Goal: Register for event/course

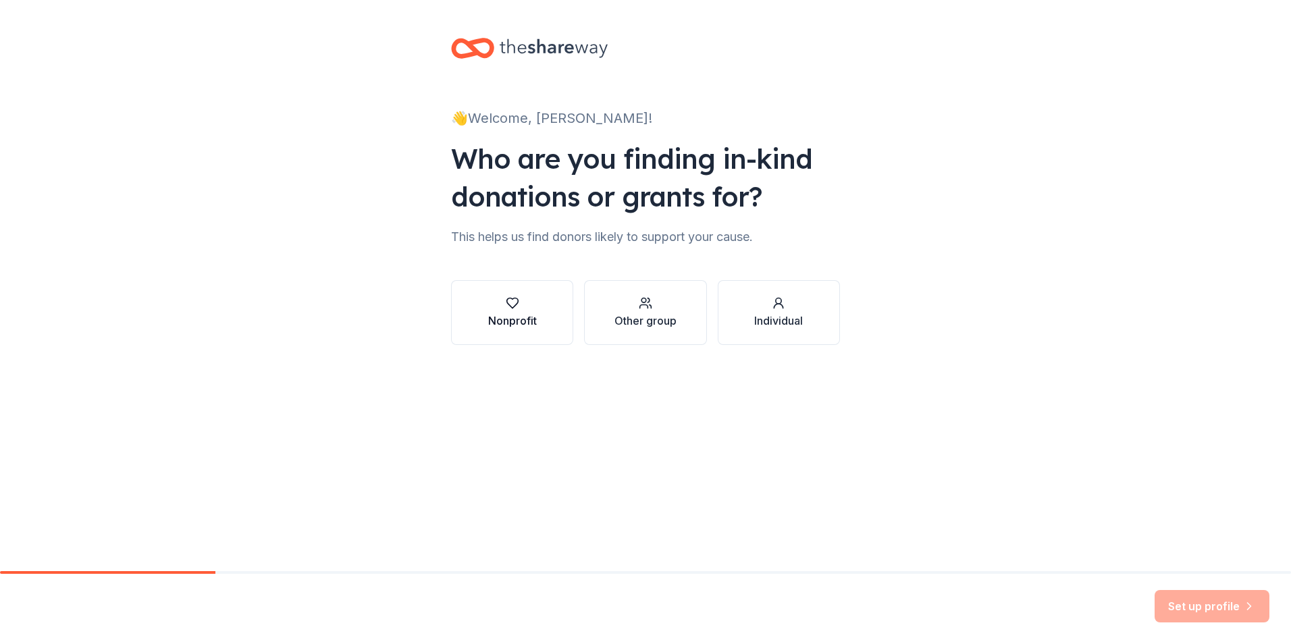
click at [528, 323] on div "Nonprofit" at bounding box center [512, 321] width 49 height 16
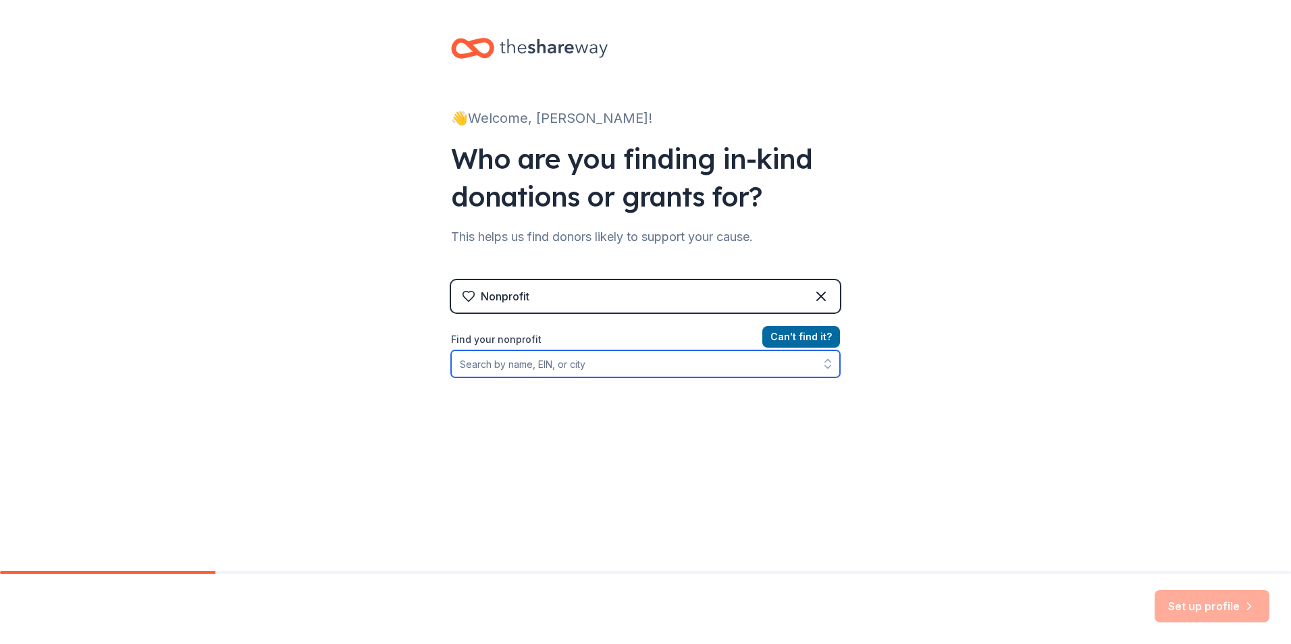
click at [495, 367] on input "Find your nonprofit" at bounding box center [645, 364] width 389 height 27
type input "27-2412812"
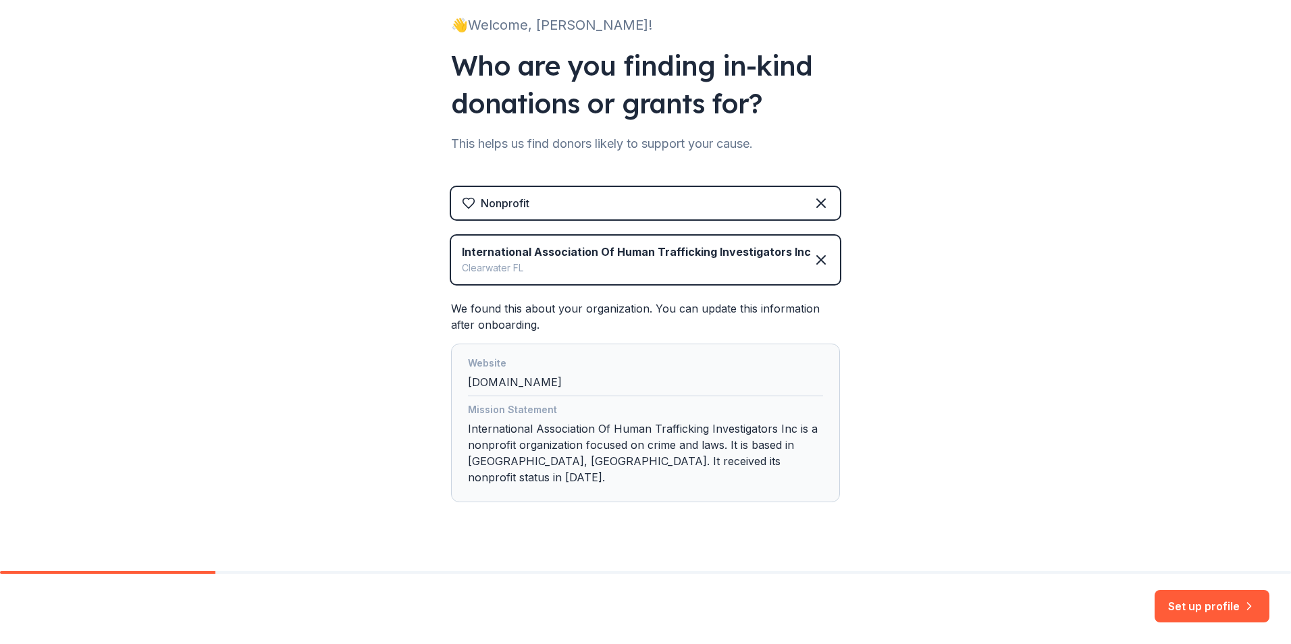
scroll to position [100, 0]
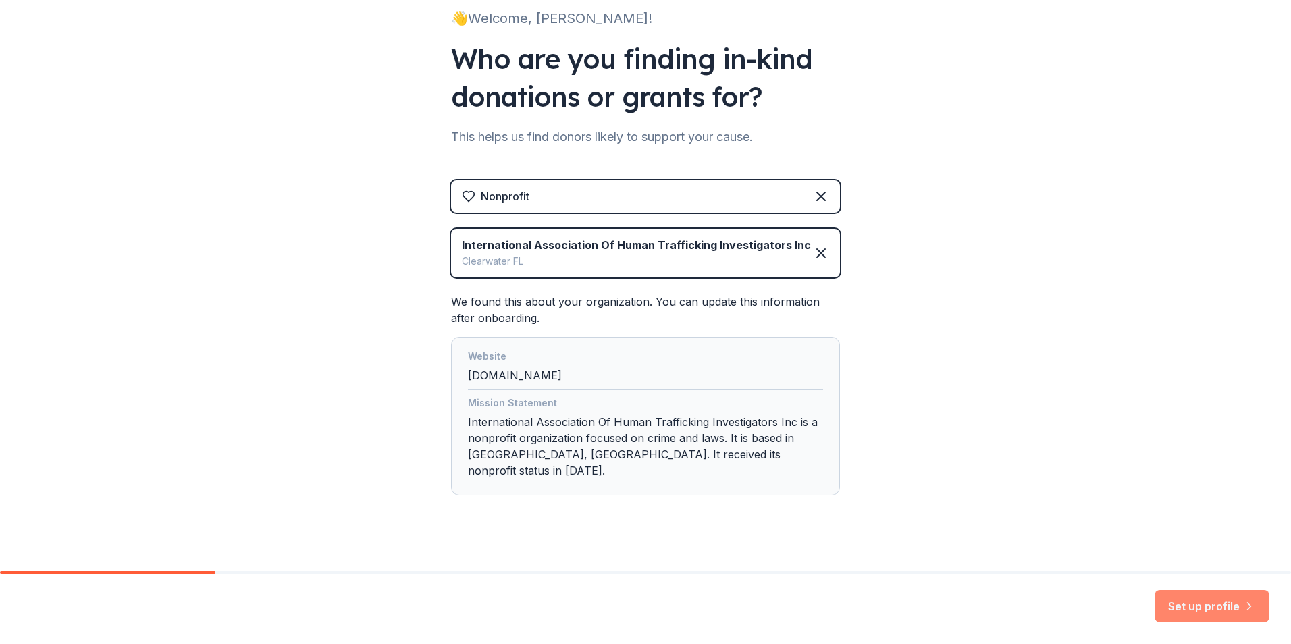
click at [1223, 605] on button "Set up profile" at bounding box center [1212, 606] width 115 height 32
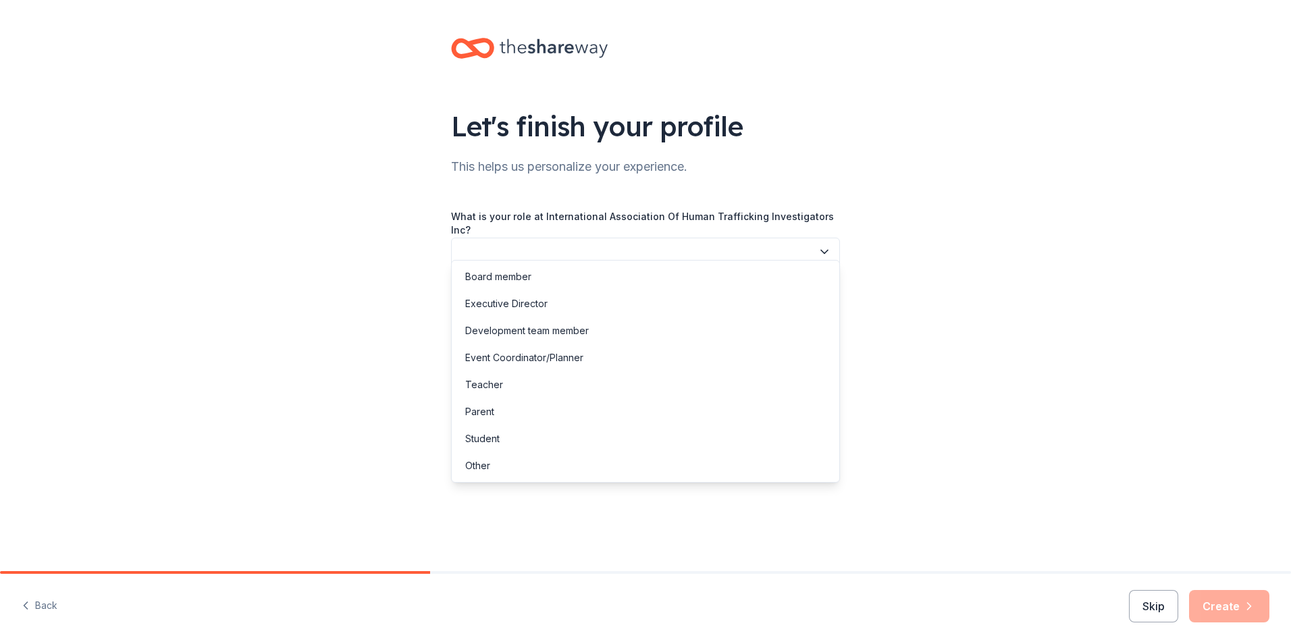
click at [652, 238] on button "button" at bounding box center [645, 252] width 389 height 28
click at [505, 303] on div "Executive Director" at bounding box center [506, 304] width 82 height 16
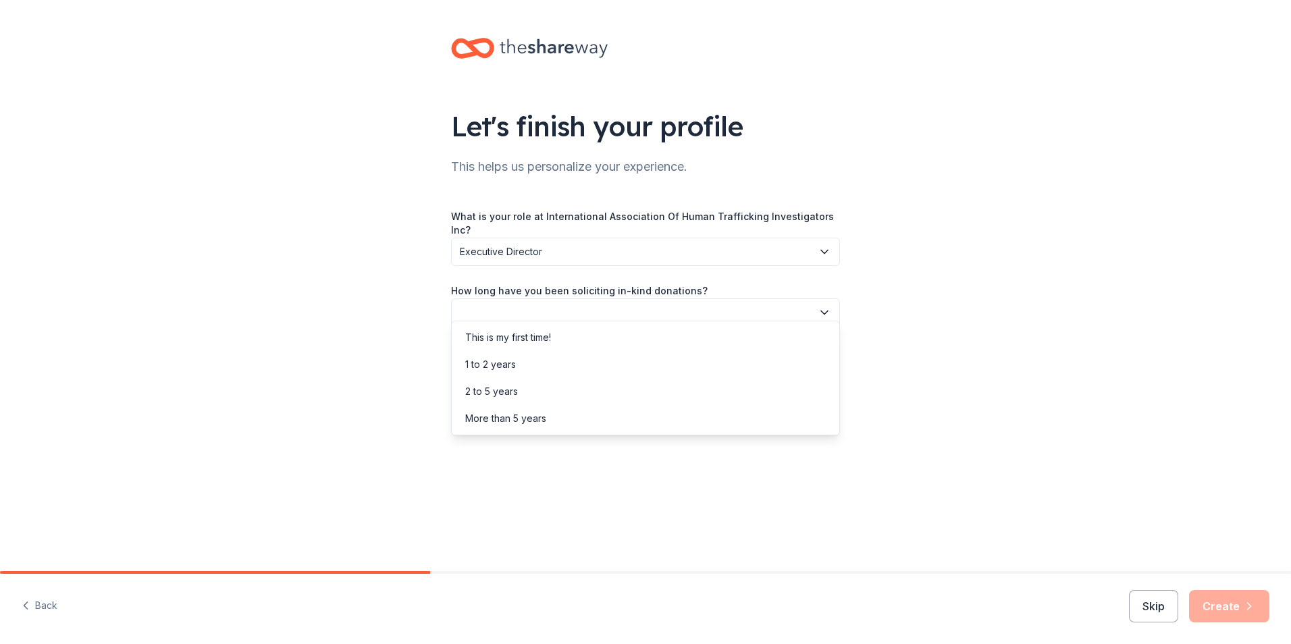
click at [505, 301] on button "button" at bounding box center [645, 313] width 389 height 28
click at [515, 421] on div "More than 5 years" at bounding box center [505, 419] width 81 height 16
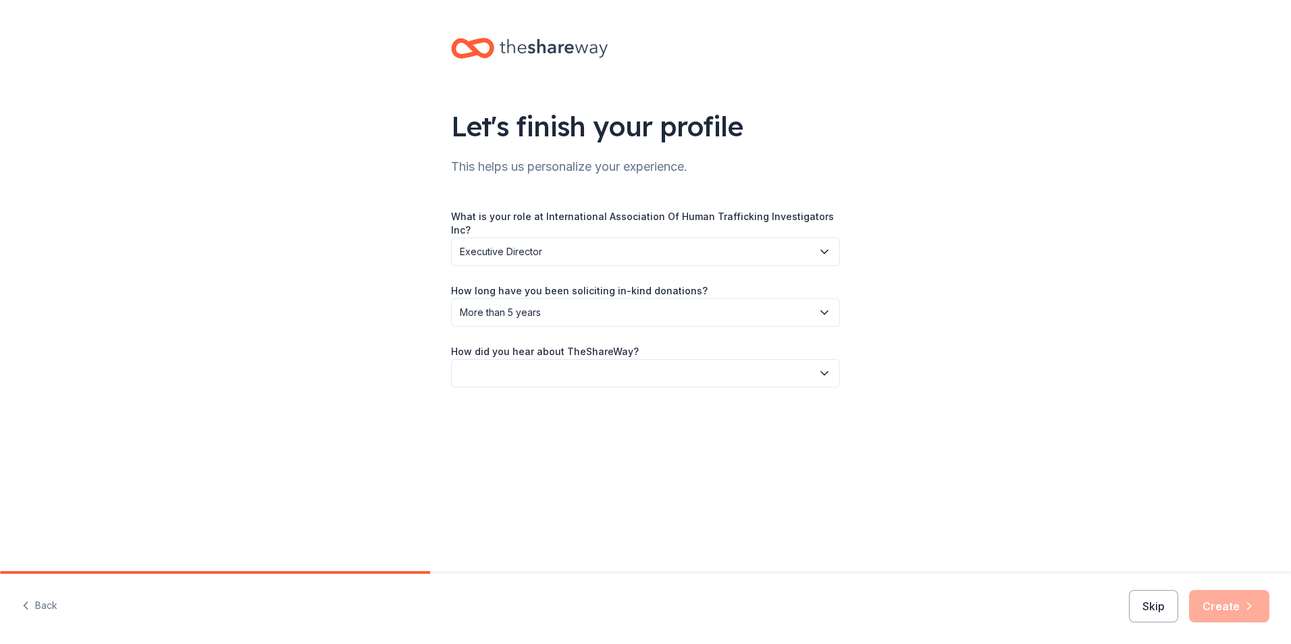
click at [511, 363] on button "button" at bounding box center [645, 373] width 389 height 28
click at [495, 421] on div "Online search" at bounding box center [495, 425] width 61 height 16
click at [1220, 603] on button "Create" at bounding box center [1229, 606] width 80 height 32
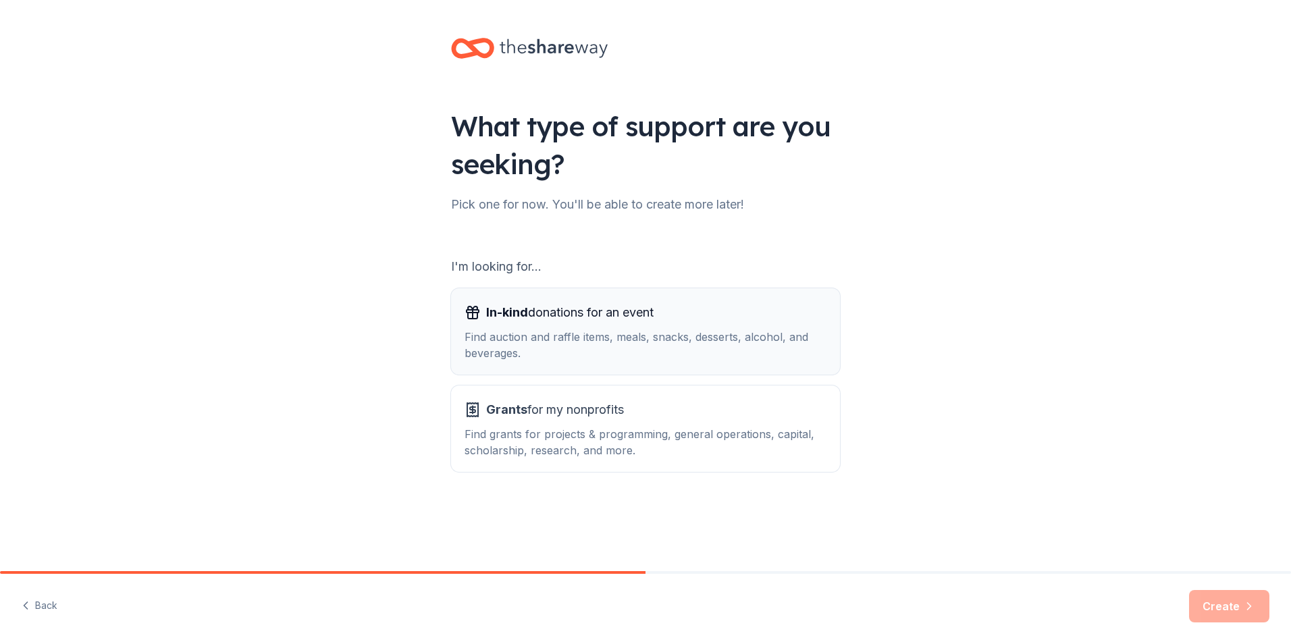
click at [663, 319] on div "In-kind donations for an event" at bounding box center [646, 313] width 362 height 22
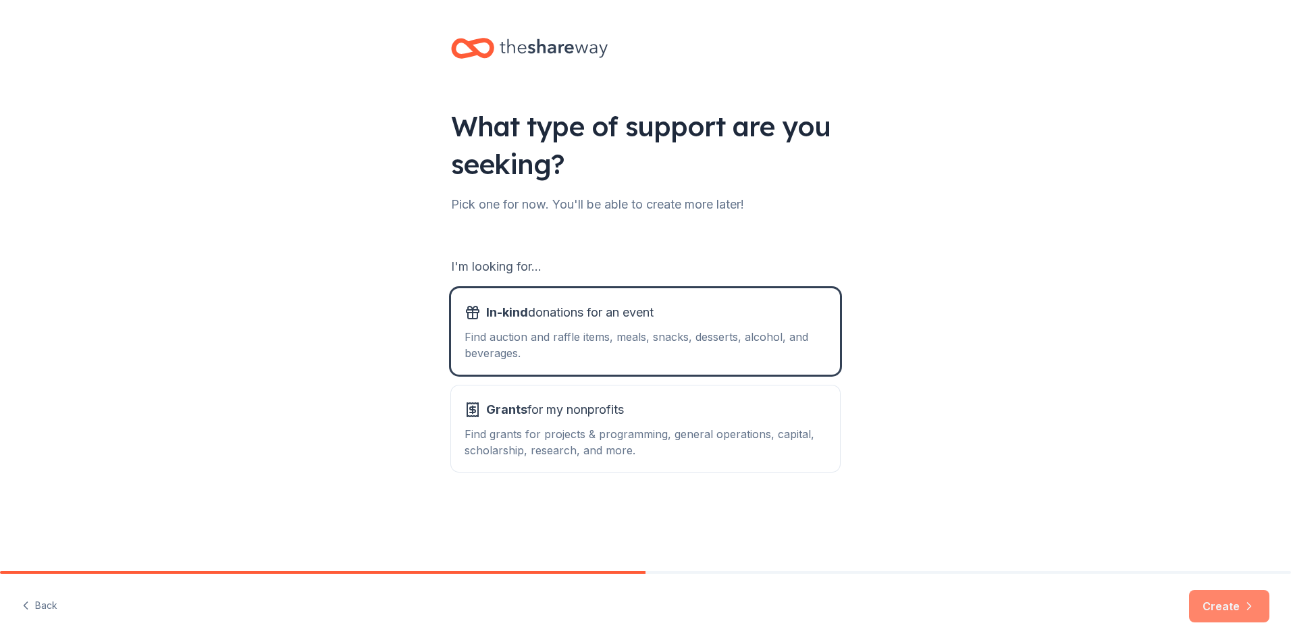
click at [1226, 607] on button "Create" at bounding box center [1229, 606] width 80 height 32
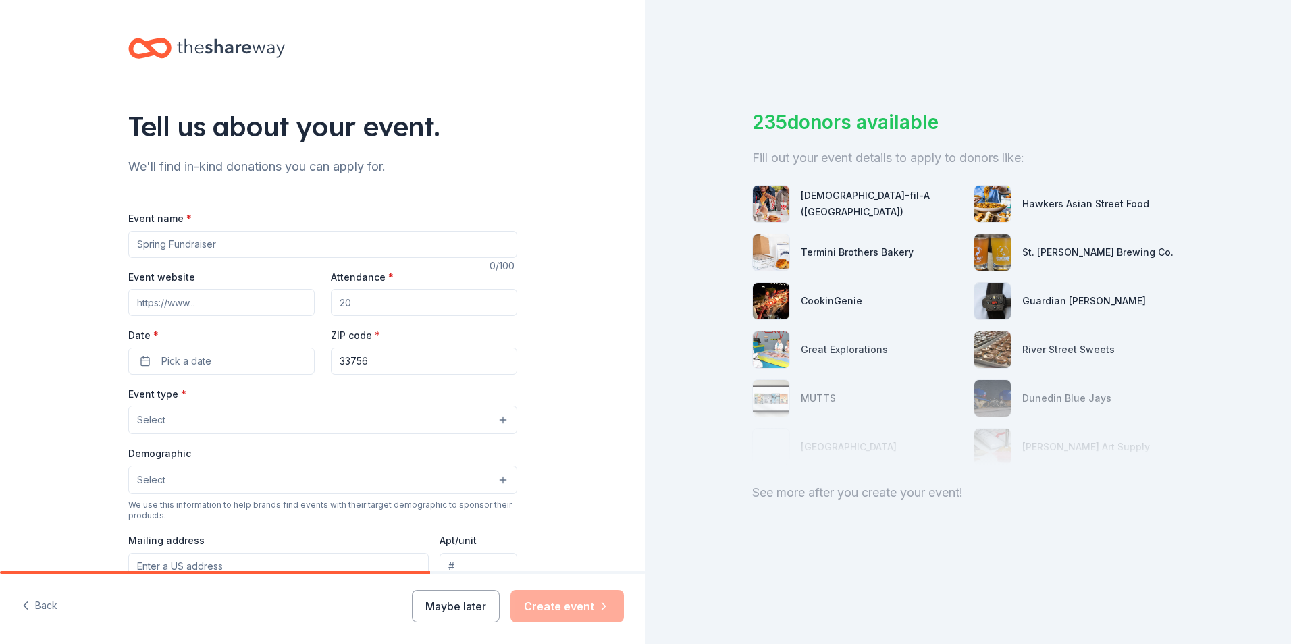
click at [155, 245] on input "Event name *" at bounding box center [322, 244] width 389 height 27
type input "15th Annual Training Conference"
click at [272, 292] on input "Event website" at bounding box center [221, 302] width 186 height 27
type input "www.iahti.org/conferences"
click at [354, 298] on input "Attendance *" at bounding box center [424, 302] width 186 height 27
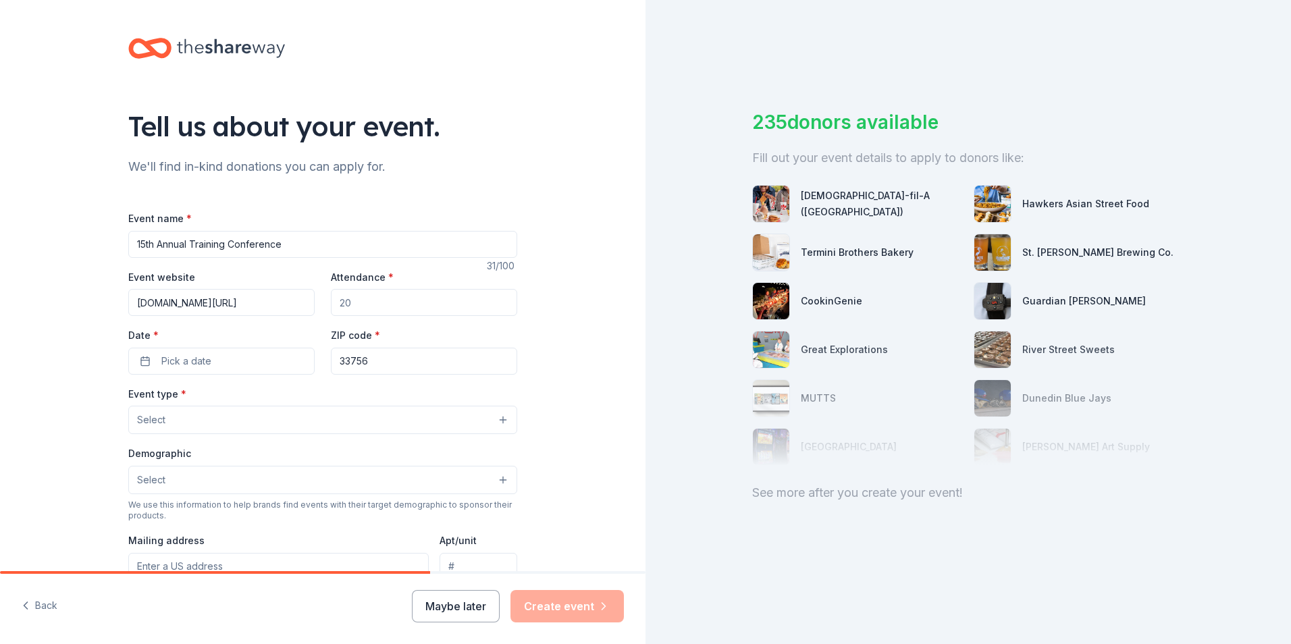
type input "700"
drag, startPoint x: 366, startPoint y: 303, endPoint x: 334, endPoint y: 300, distance: 31.9
click at [334, 300] on input "700" at bounding box center [424, 302] width 186 height 27
click at [339, 300] on input "700" at bounding box center [424, 302] width 186 height 27
click at [193, 361] on span "Pick a date" at bounding box center [186, 361] width 50 height 16
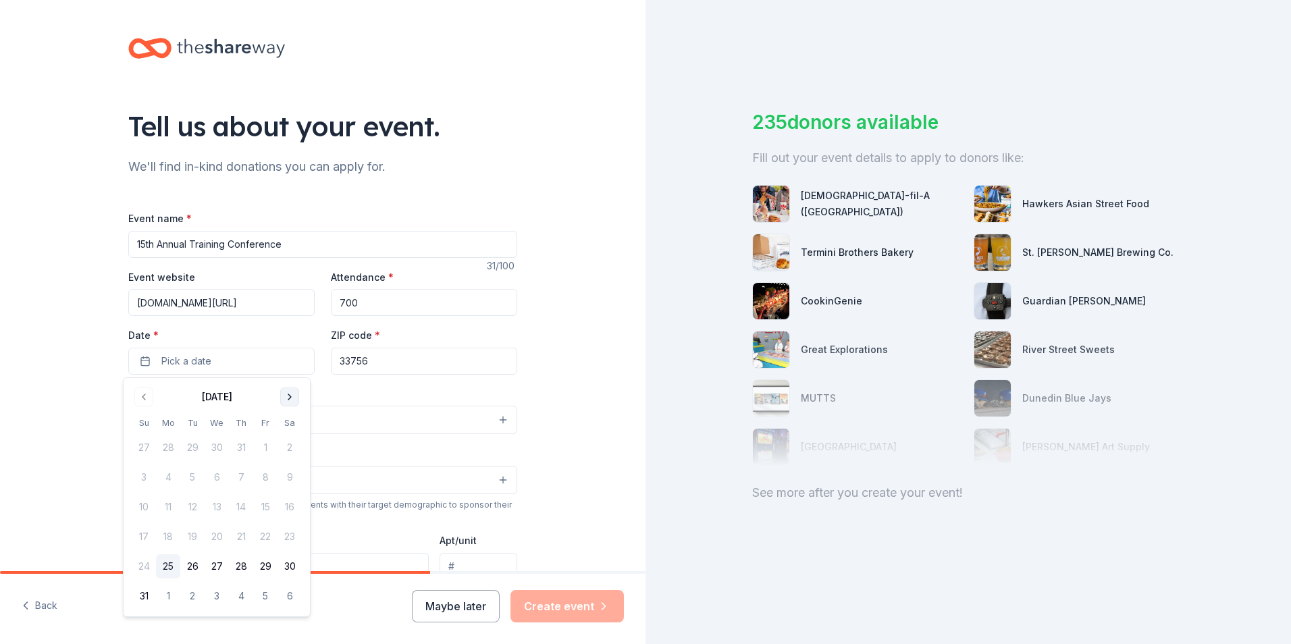
click at [286, 394] on button "Go to next month" at bounding box center [289, 397] width 19 height 19
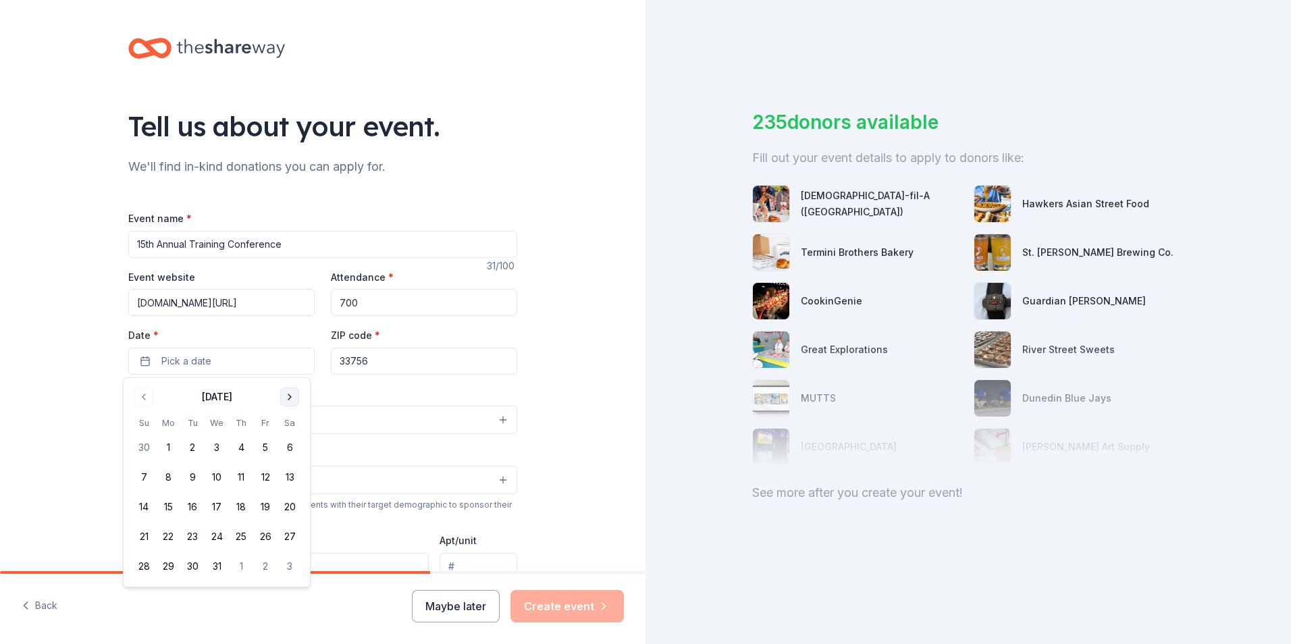
click at [286, 394] on button "Go to next month" at bounding box center [289, 397] width 19 height 19
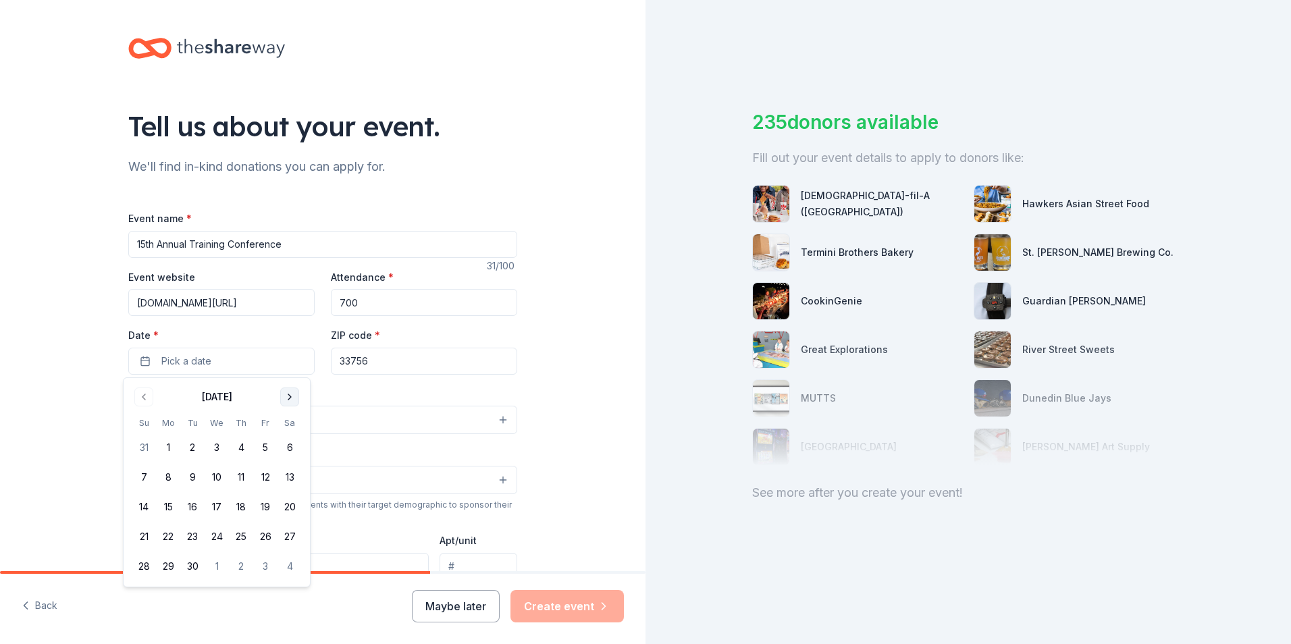
click at [286, 394] on button "Go to next month" at bounding box center [289, 397] width 19 height 19
click at [142, 395] on button "Go to previous month" at bounding box center [143, 397] width 19 height 19
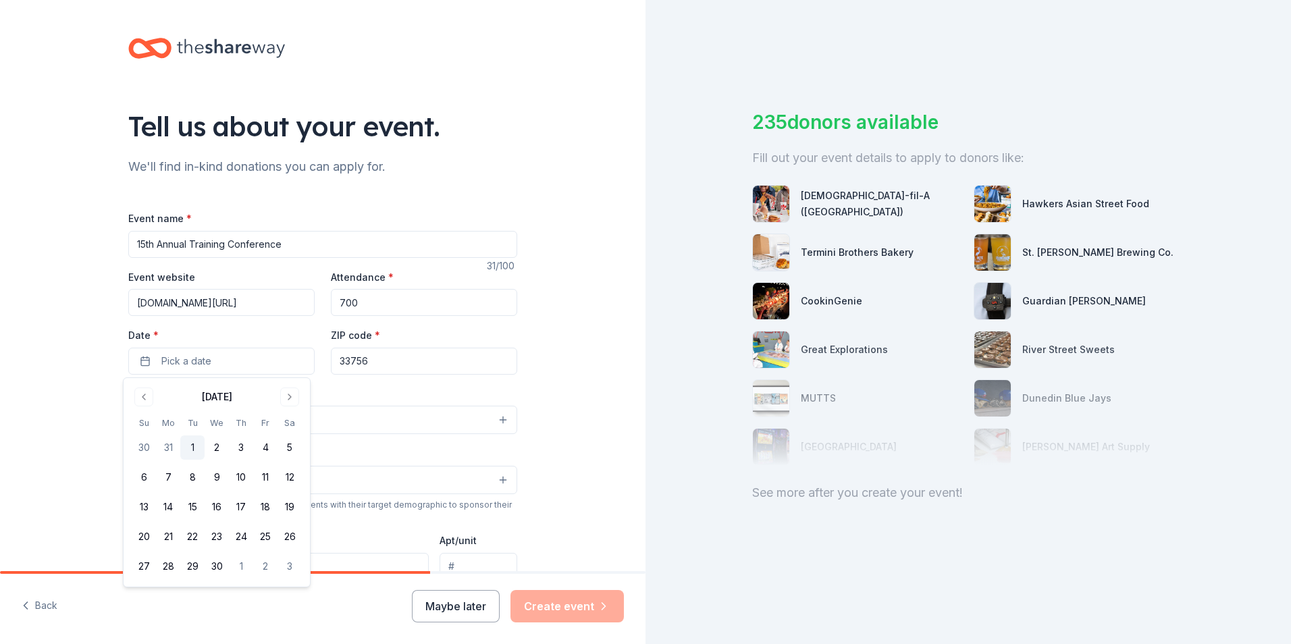
click at [193, 448] on button "1" at bounding box center [192, 448] width 24 height 24
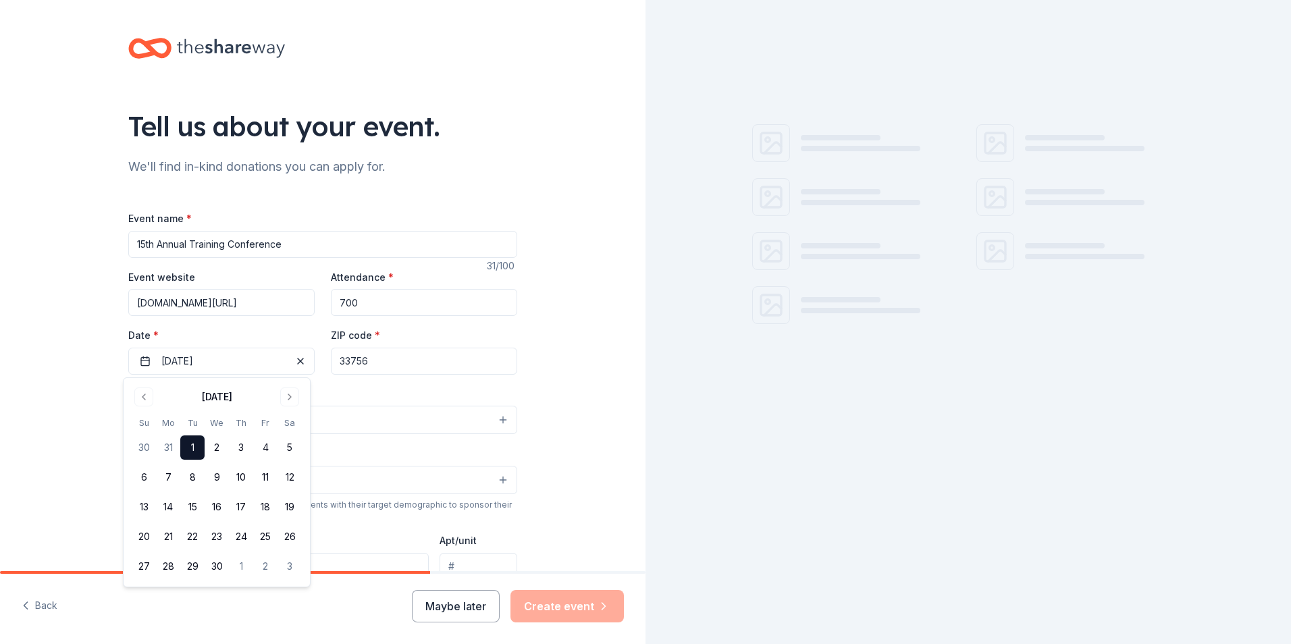
click at [423, 394] on div "Event type * Select" at bounding box center [322, 410] width 389 height 49
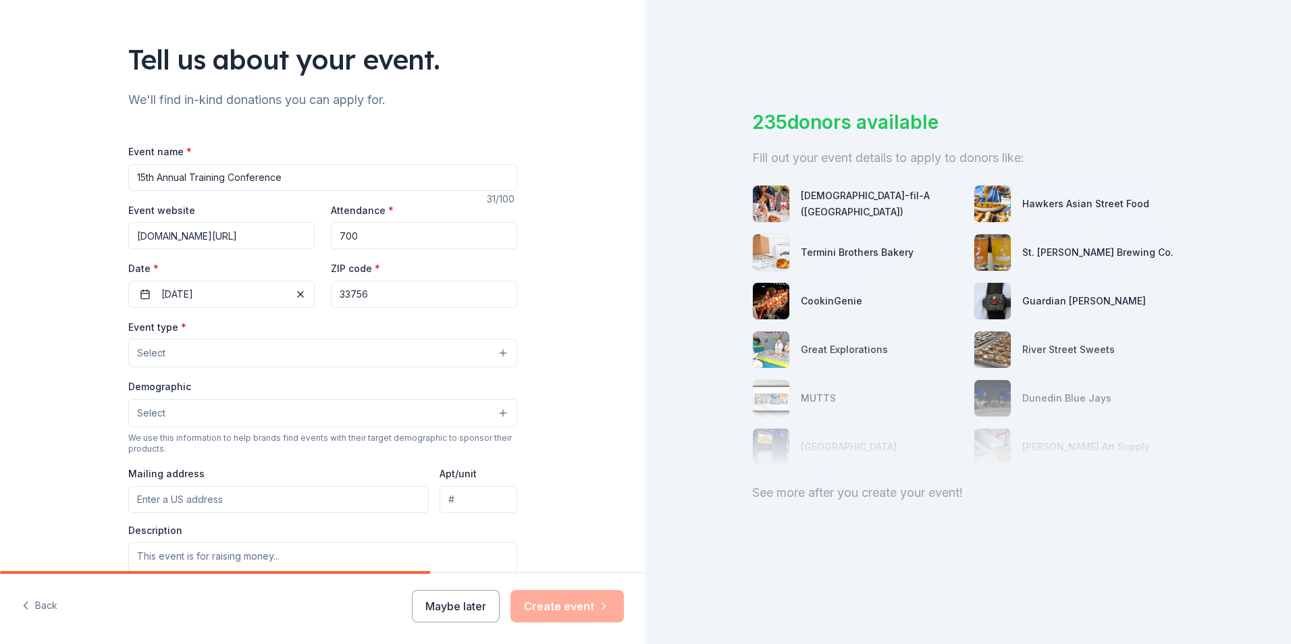
scroll to position [68, 0]
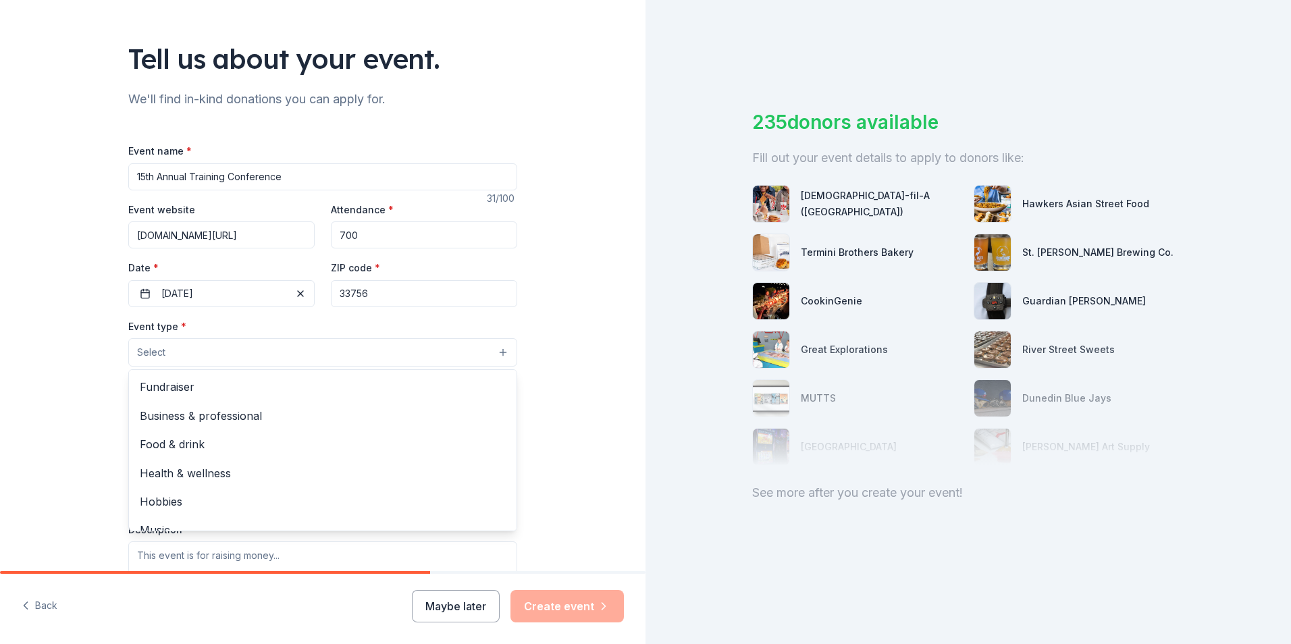
click at [167, 351] on button "Select" at bounding box center [322, 352] width 389 height 28
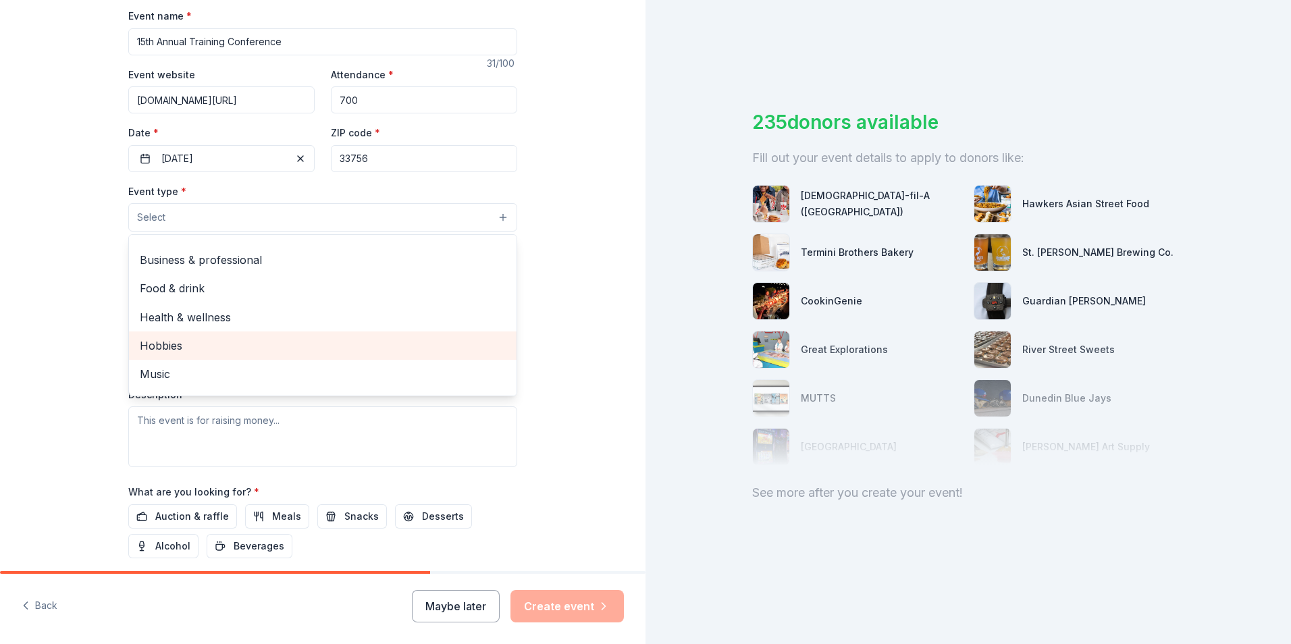
scroll to position [0, 0]
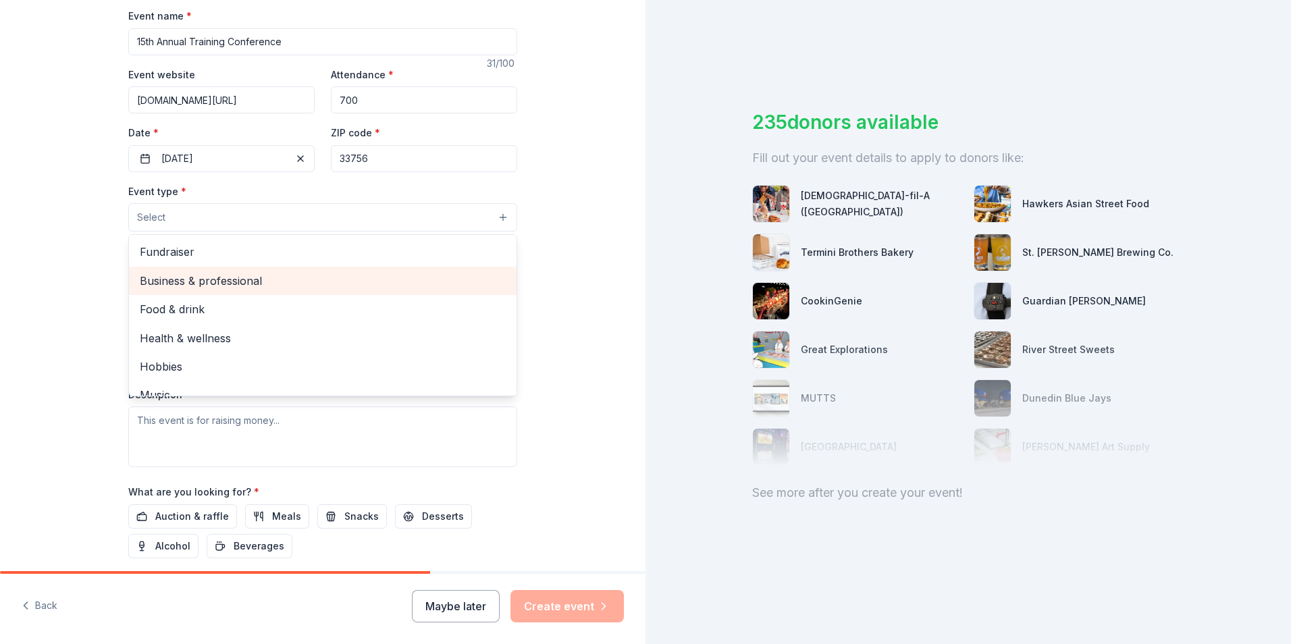
click at [192, 282] on span "Business & professional" at bounding box center [323, 281] width 366 height 18
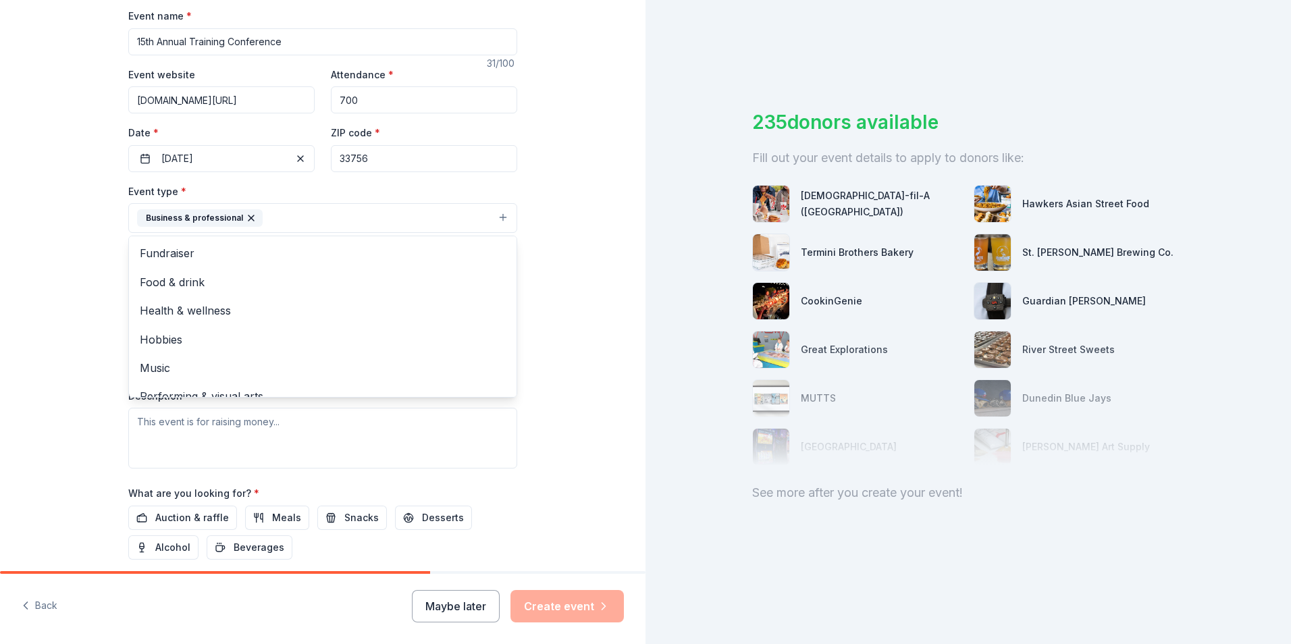
click at [70, 264] on div "Tell us about your event. We'll find in-kind donations you can apply for. Event…" at bounding box center [323, 247] width 646 height 900
click at [171, 274] on button "Select" at bounding box center [322, 279] width 389 height 28
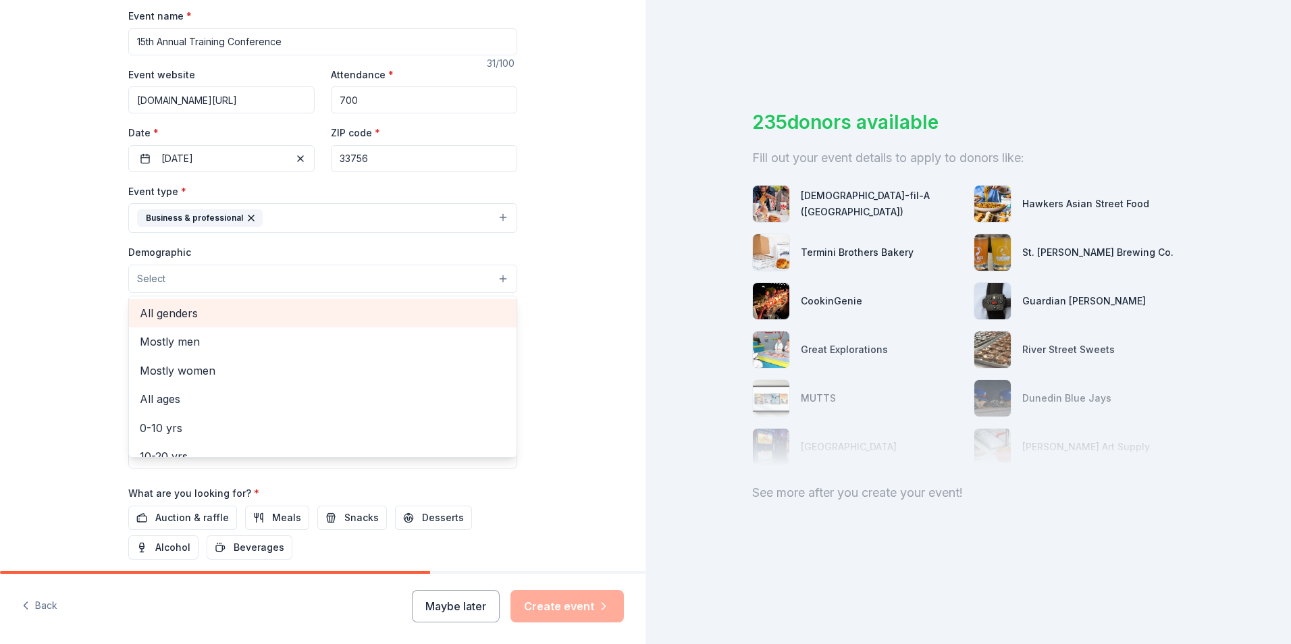
click at [178, 319] on span "All genders" at bounding box center [323, 314] width 366 height 18
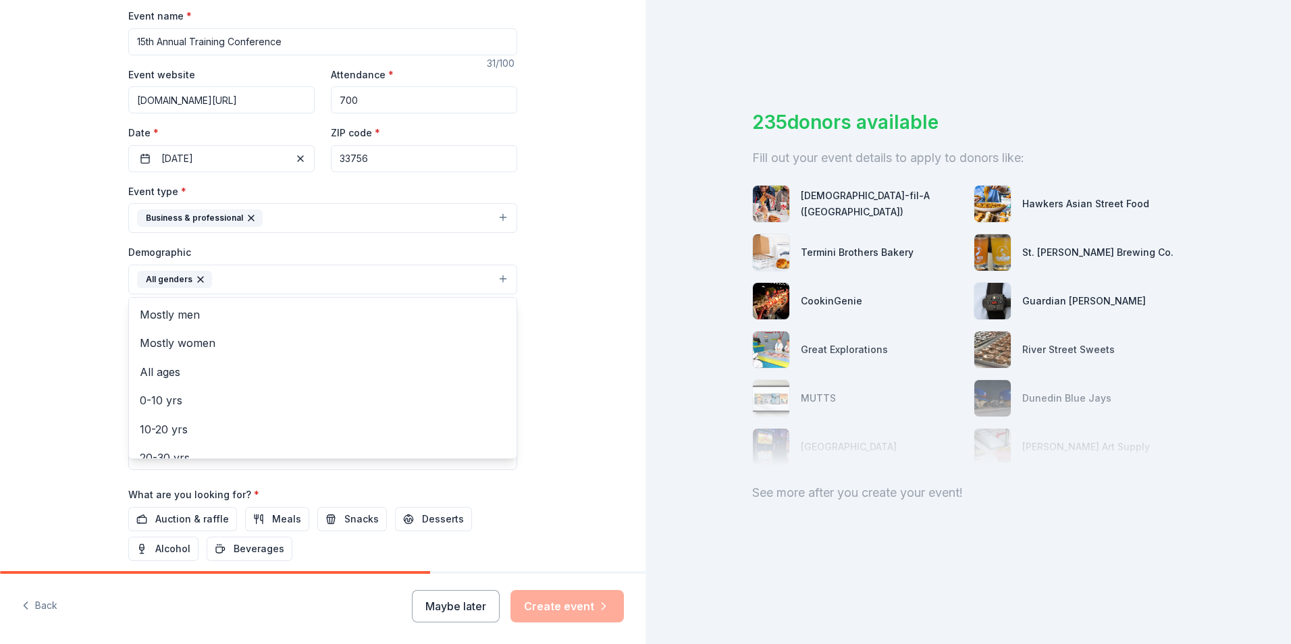
click at [87, 317] on div "Tell us about your event. We'll find in-kind donations you can apply for. Event…" at bounding box center [323, 248] width 646 height 902
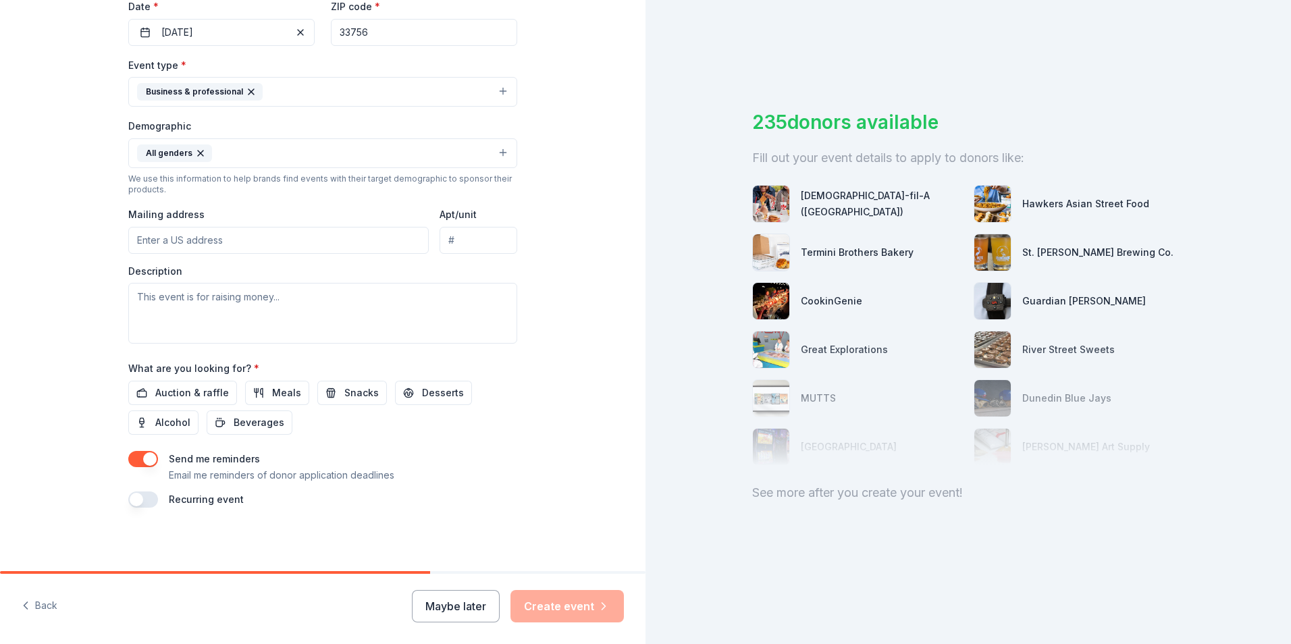
scroll to position [330, 0]
click at [184, 236] on input "Mailing address" at bounding box center [278, 239] width 301 height 27
click at [537, 349] on div "Tell us about your event. We'll find in-kind donations you can apply for. Event…" at bounding box center [323, 121] width 646 height 902
click at [161, 391] on span "Auction & raffle" at bounding box center [192, 392] width 74 height 16
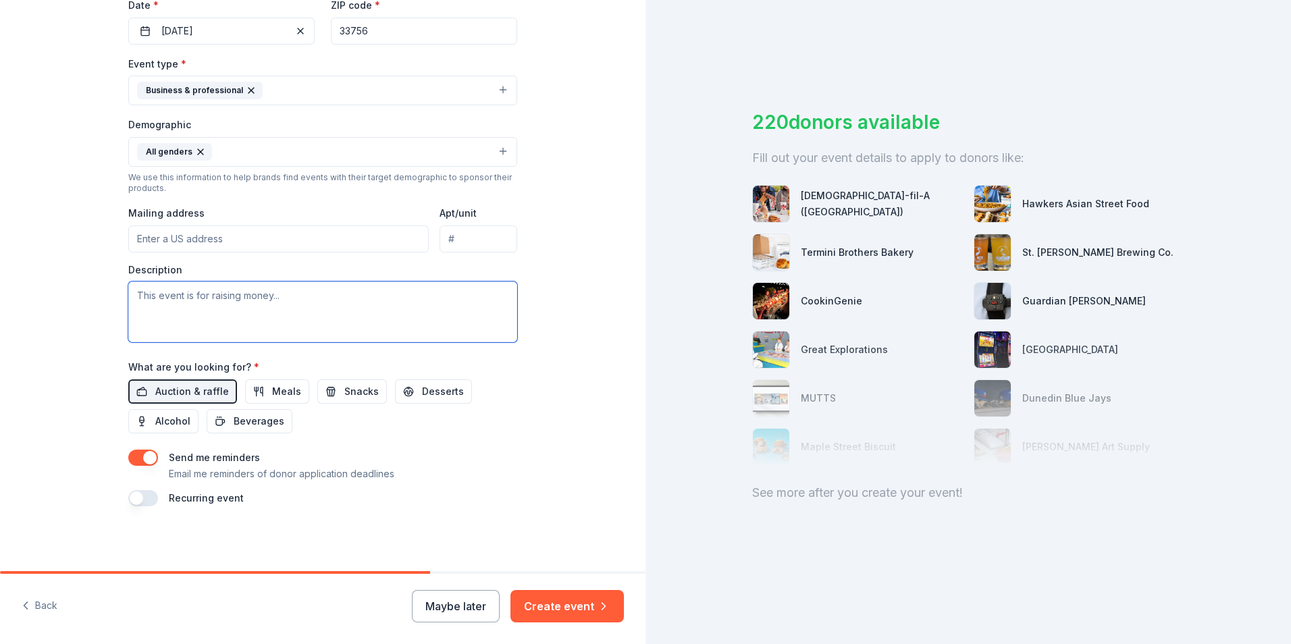
click at [161, 298] on textarea at bounding box center [322, 312] width 389 height 61
type textarea "T"
type textarea "We raise funds through a raffle at our annual conference for human trafficking …"
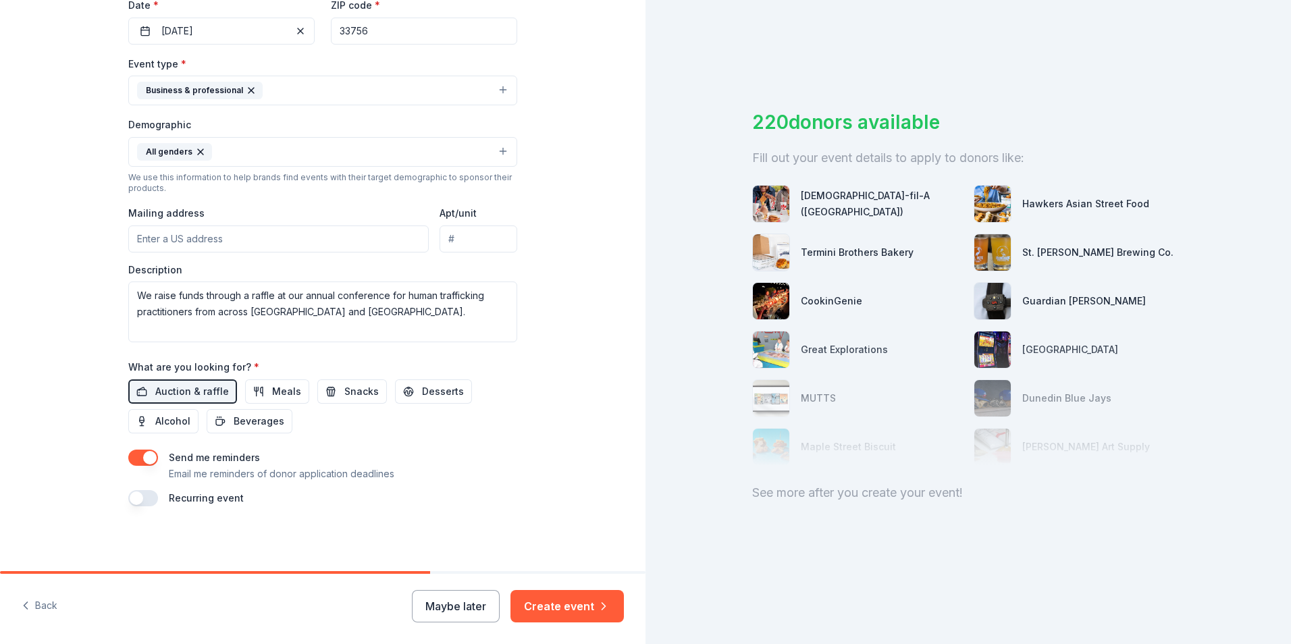
click at [155, 238] on input "Mailing address" at bounding box center [278, 239] width 301 height 27
click at [253, 232] on input "Mailing address" at bounding box center [278, 239] width 301 height 27
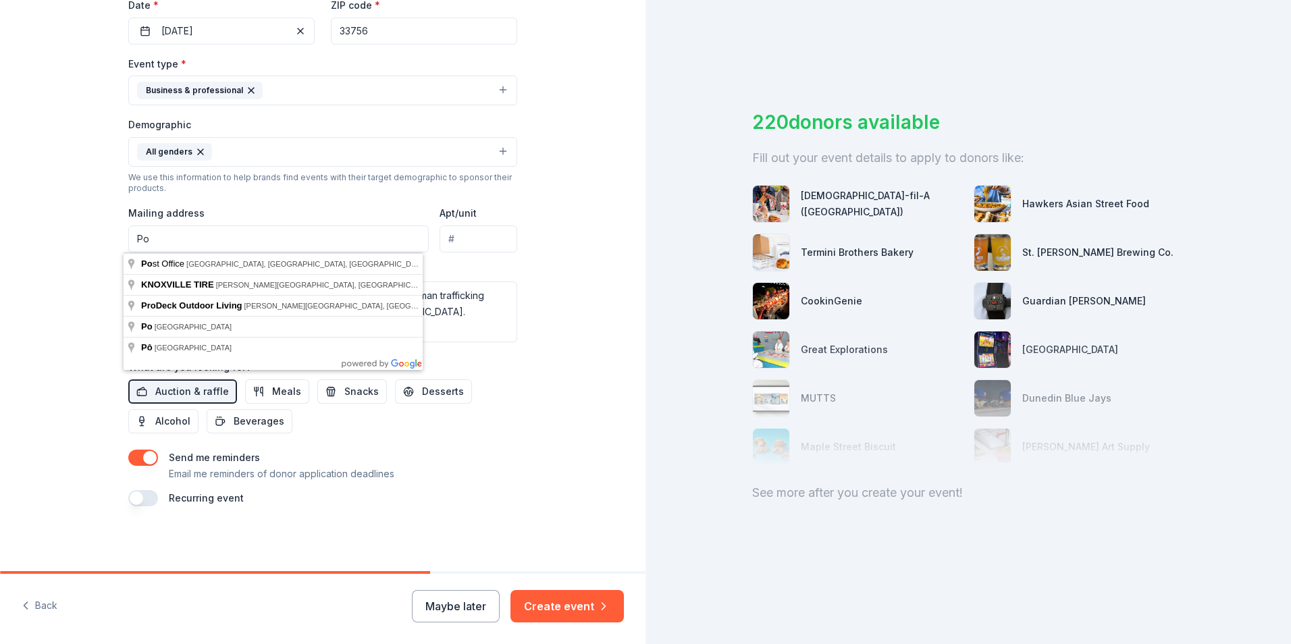
type input "Po Box 23811 Knoxville, TN 37932"
click at [49, 282] on div "Tell us about your event. We'll find in-kind donations you can apply for. Event…" at bounding box center [323, 121] width 646 height 902
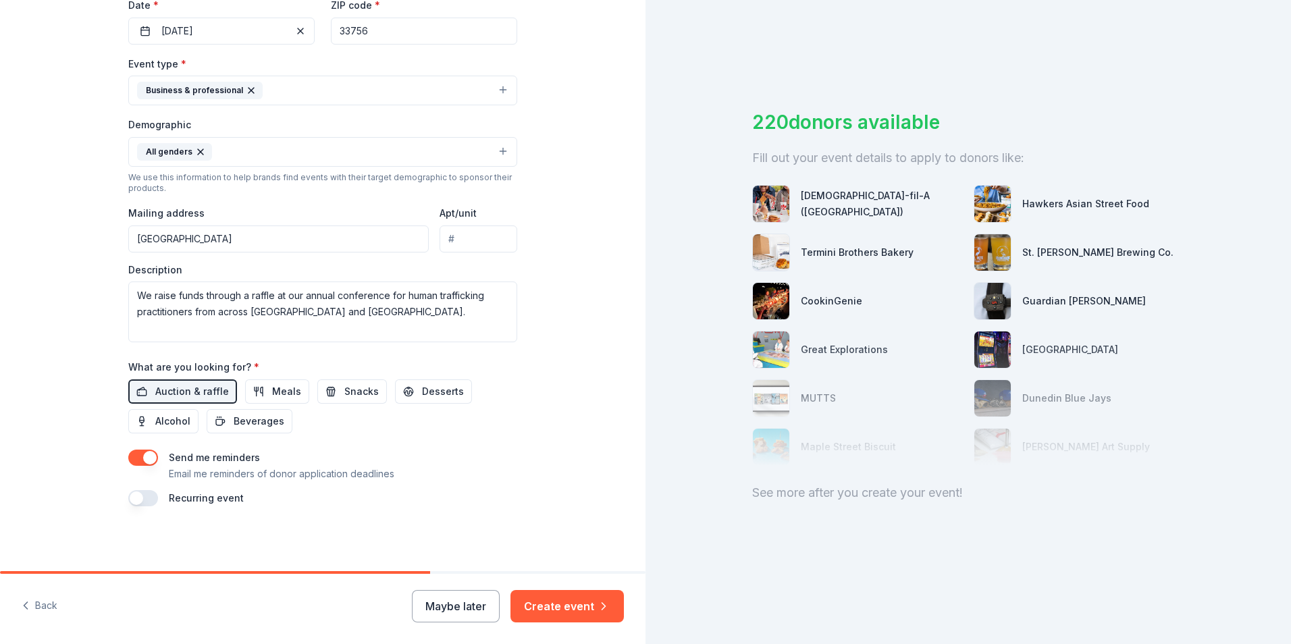
click at [470, 246] on input "Apt/unit" at bounding box center [479, 239] width 78 height 27
type input "23811"
click at [547, 280] on div "Tell us about your event. We'll find in-kind donations you can apply for. Event…" at bounding box center [323, 121] width 646 height 902
click at [559, 607] on button "Create event" at bounding box center [567, 606] width 113 height 32
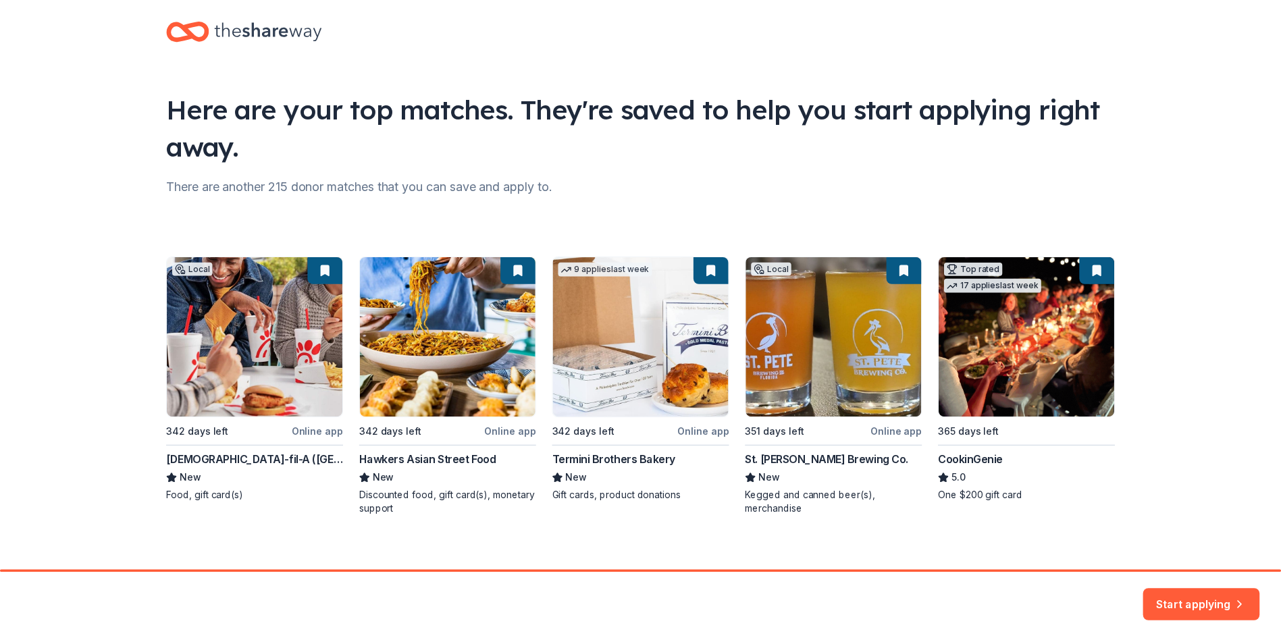
scroll to position [29, 0]
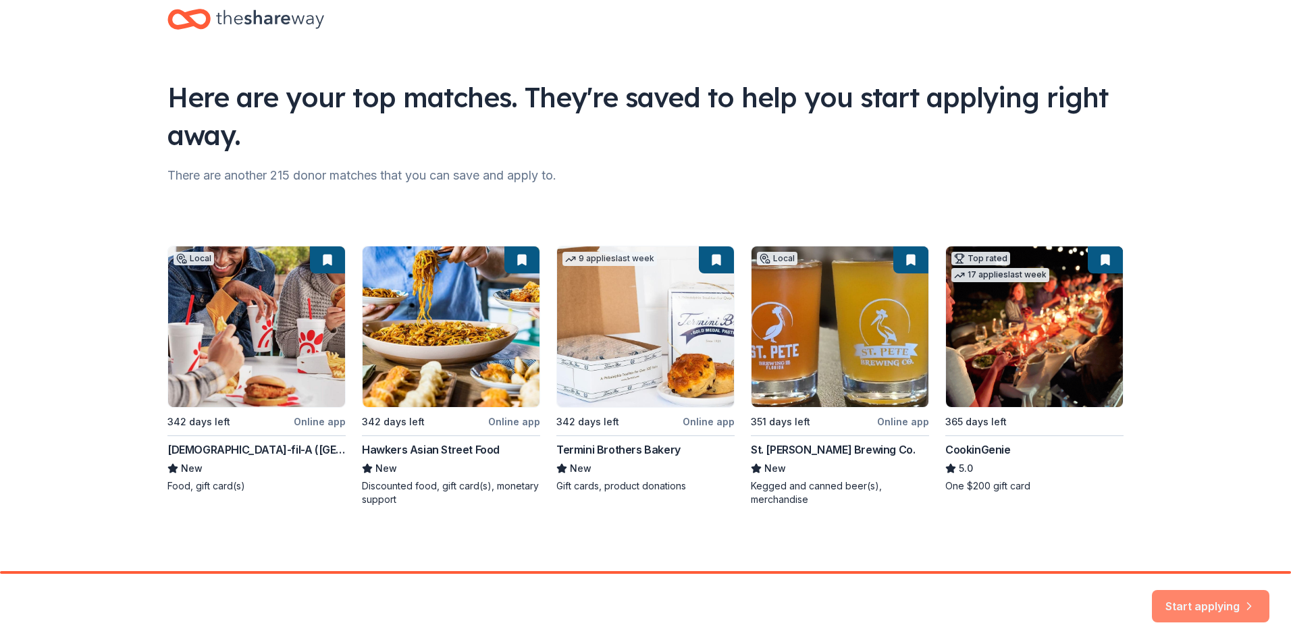
click at [1210, 602] on button "Start applying" at bounding box center [1211, 598] width 118 height 32
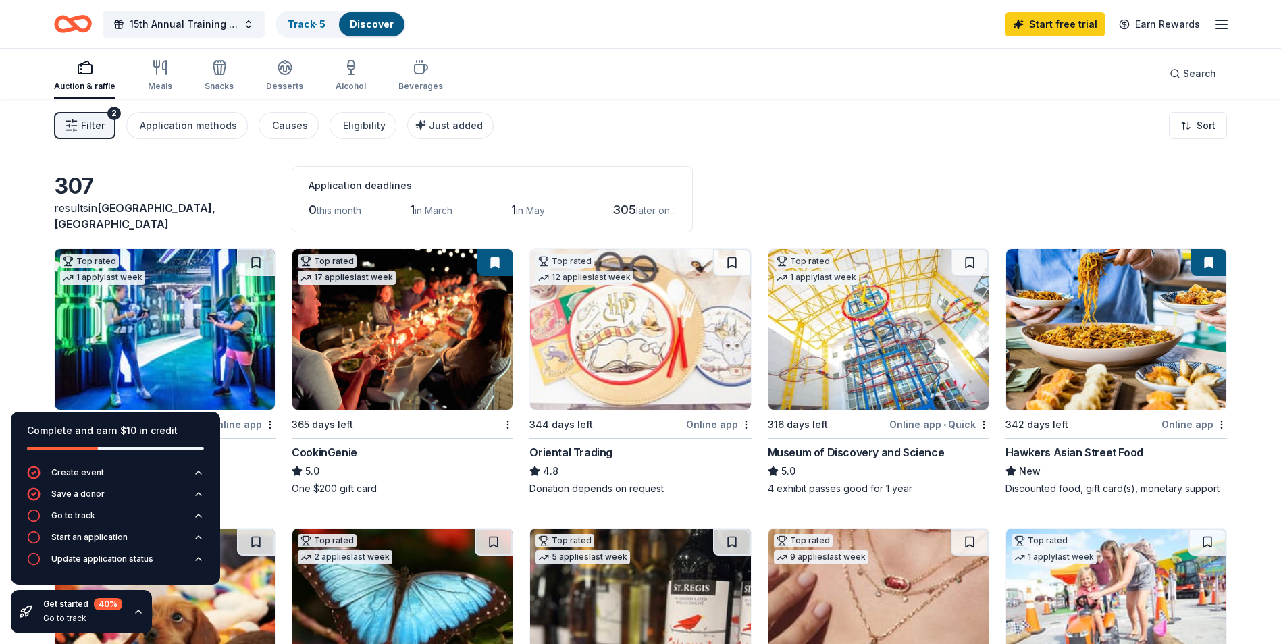
click at [455, 467] on div "5.0" at bounding box center [403, 471] width 222 height 16
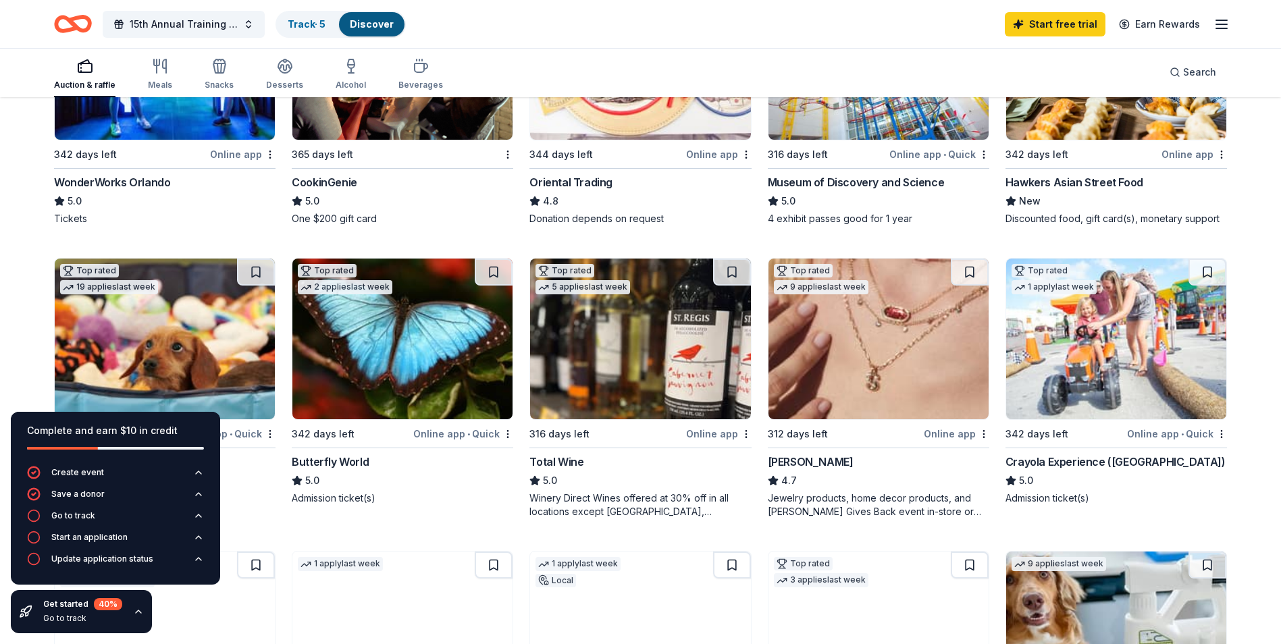
scroll to position [338, 0]
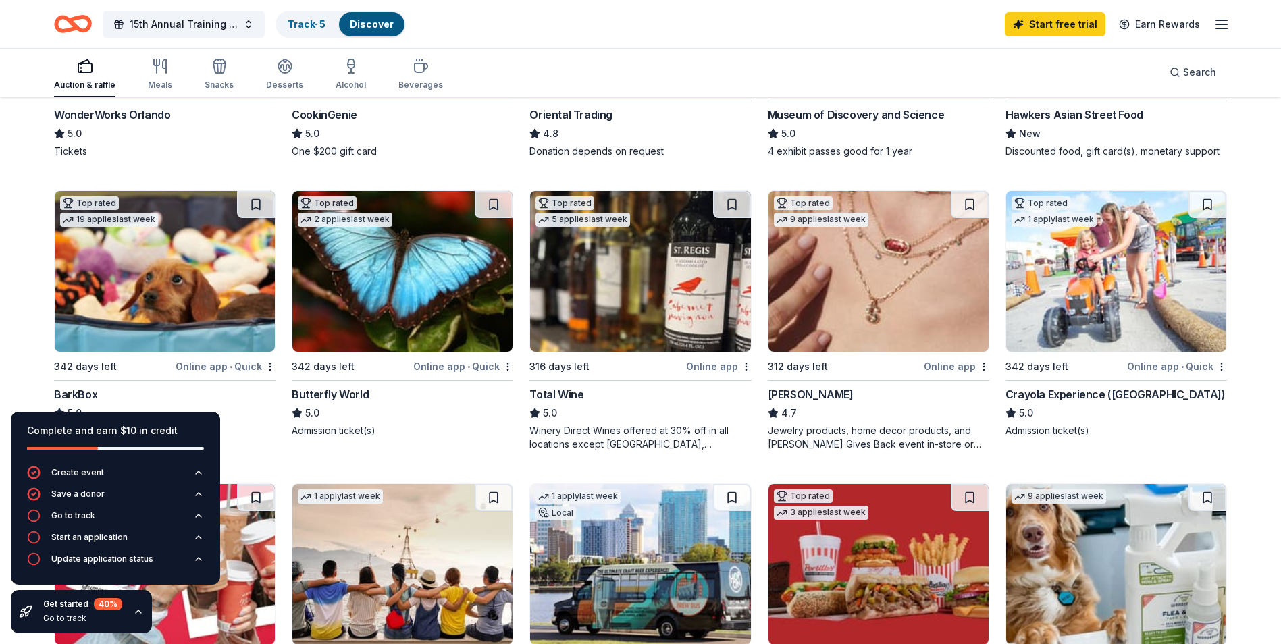
click at [142, 613] on div "Get started 40 % Go to track" at bounding box center [81, 611] width 141 height 43
click at [135, 613] on icon "button" at bounding box center [138, 612] width 11 height 11
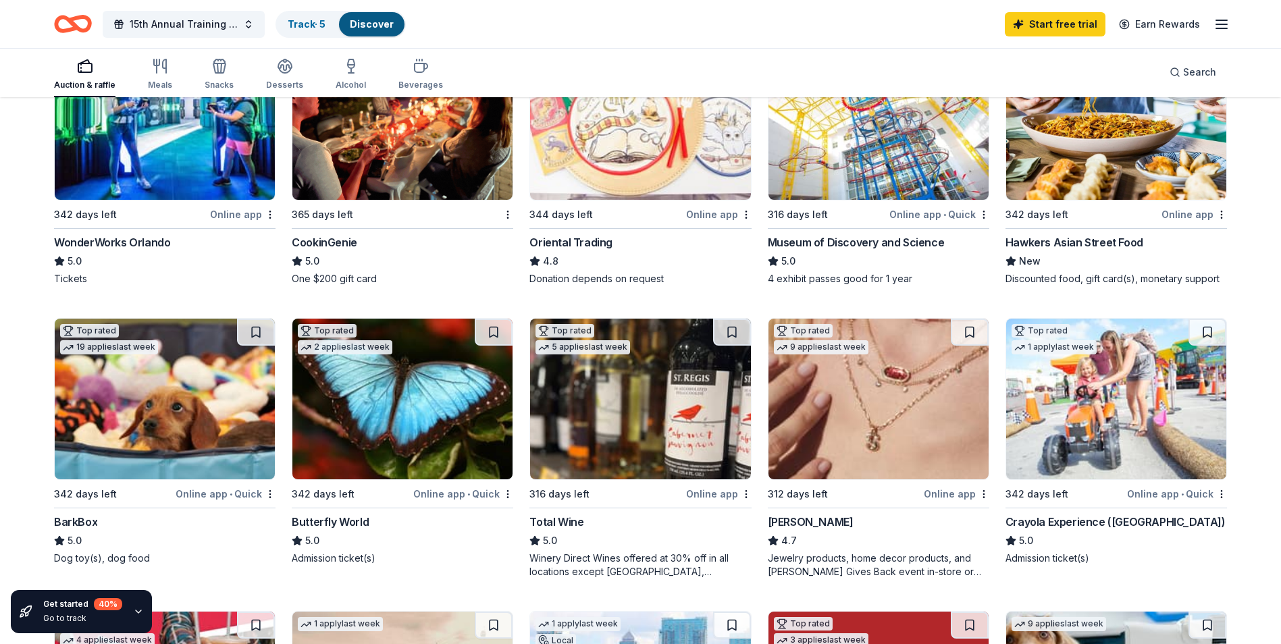
scroll to position [0, 0]
